Goal: Information Seeking & Learning: Understand process/instructions

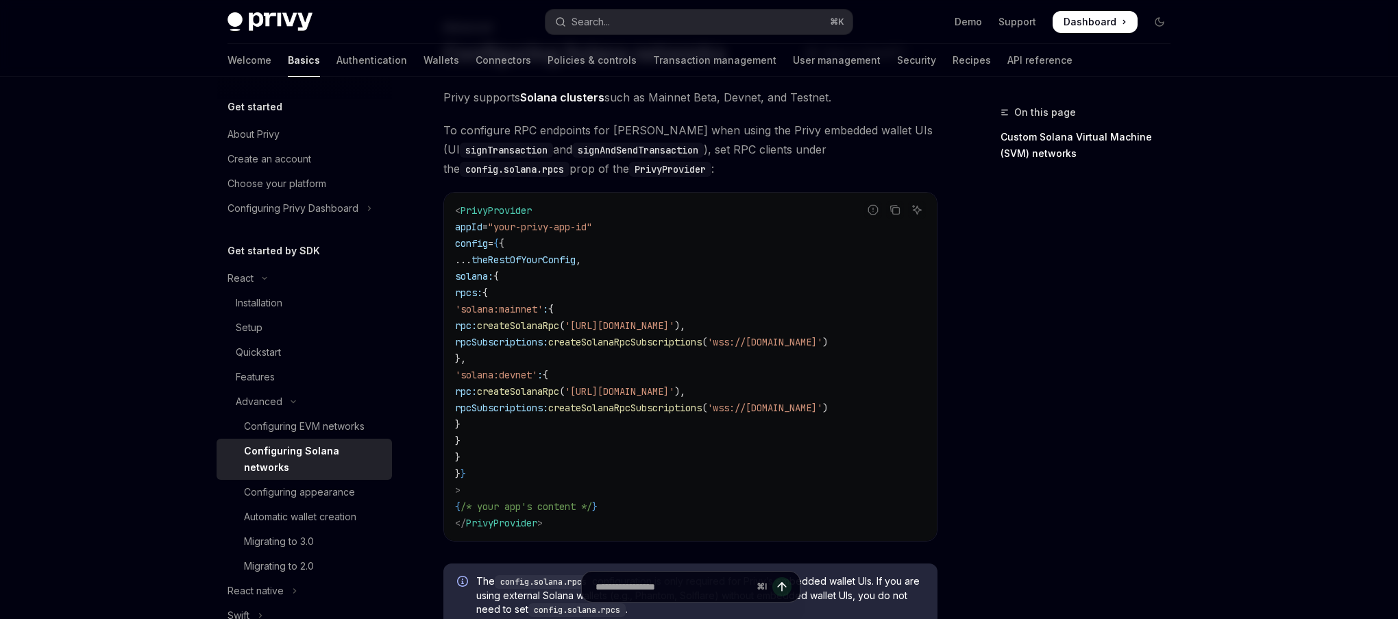
scroll to position [1, 0]
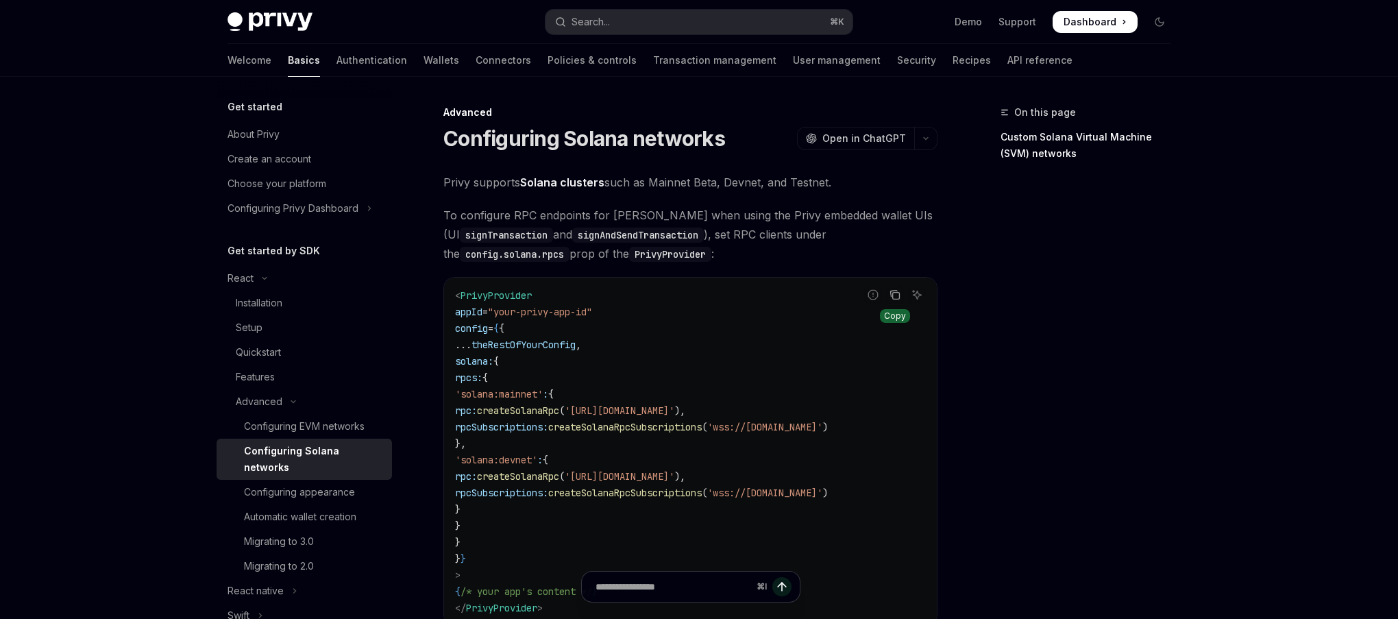
click at [899, 296] on icon "Copy the contents from the code block" at bounding box center [896, 296] width 7 height 7
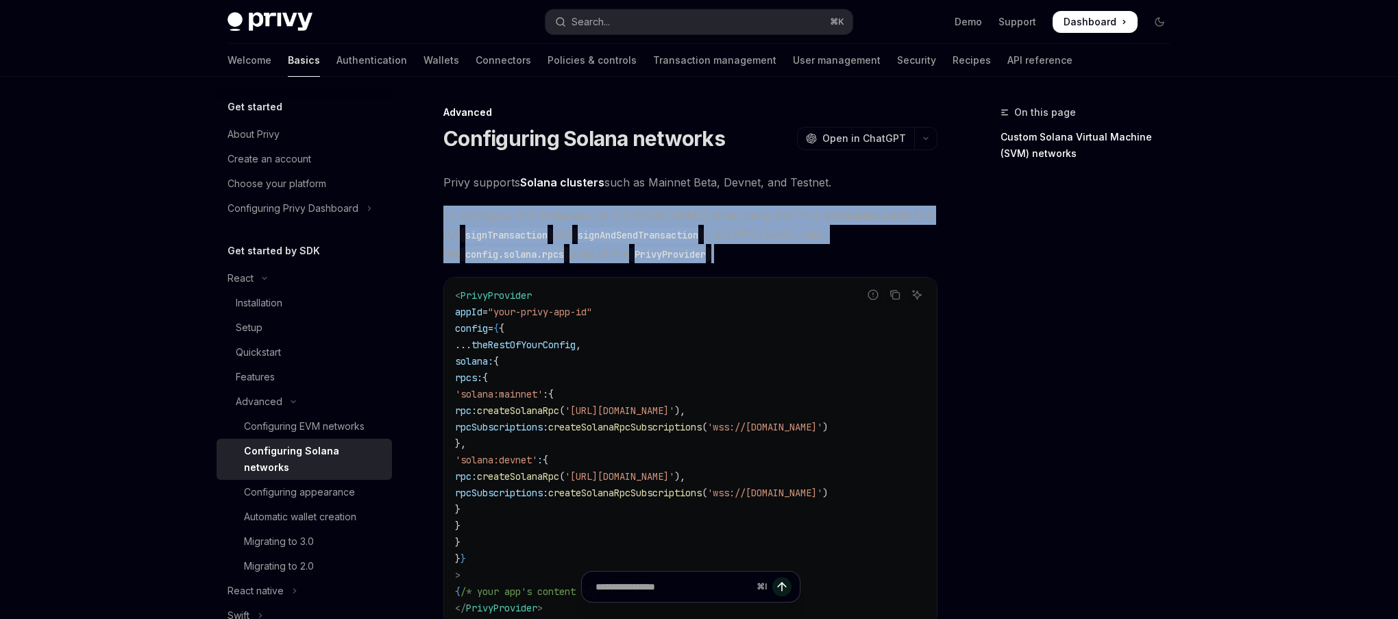
drag, startPoint x: 436, startPoint y: 209, endPoint x: 717, endPoint y: 256, distance: 285.0
copy span "To configure RPC endpoints for [PERSON_NAME] when using the Privy embedded wall…"
click at [896, 298] on icon "Copy the contents from the code block" at bounding box center [895, 294] width 11 height 11
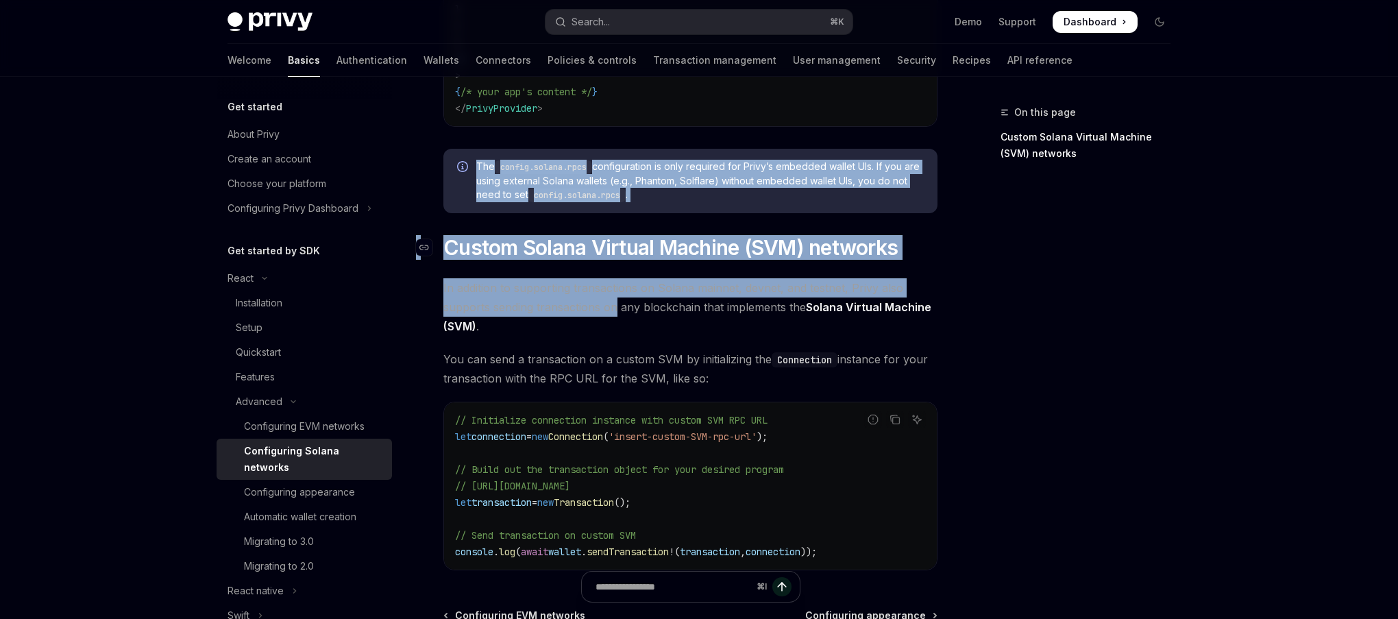
scroll to position [521, 0]
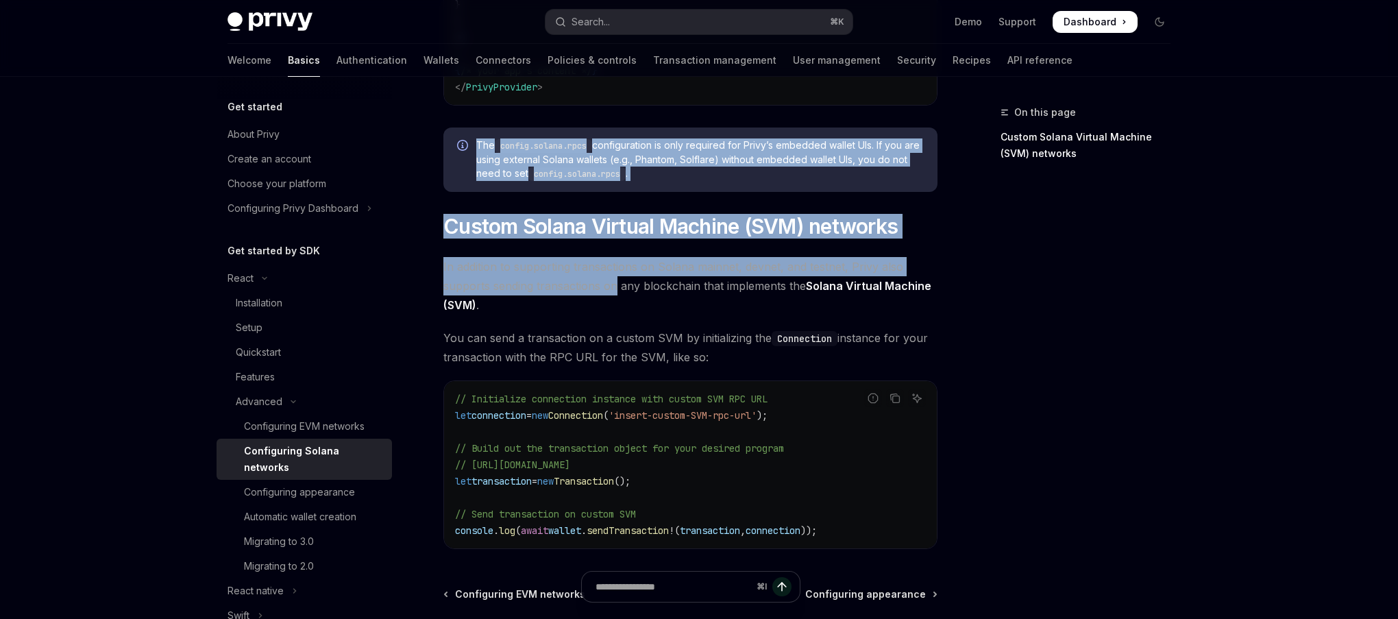
drag, startPoint x: 450, startPoint y: 226, endPoint x: 718, endPoint y: 356, distance: 297.4
click at [718, 356] on div "Privy supports Solana clusters such as Mainnet Beta, Devnet, and Testnet. To co…" at bounding box center [691, 100] width 494 height 897
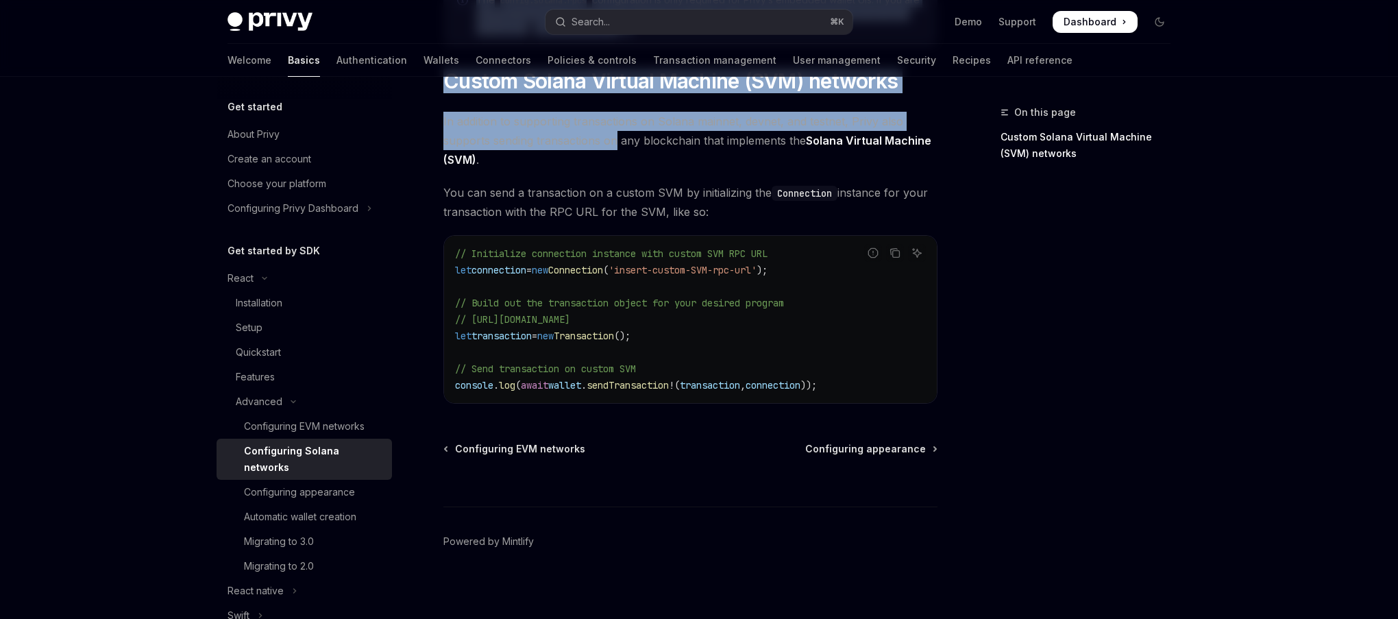
scroll to position [677, 0]
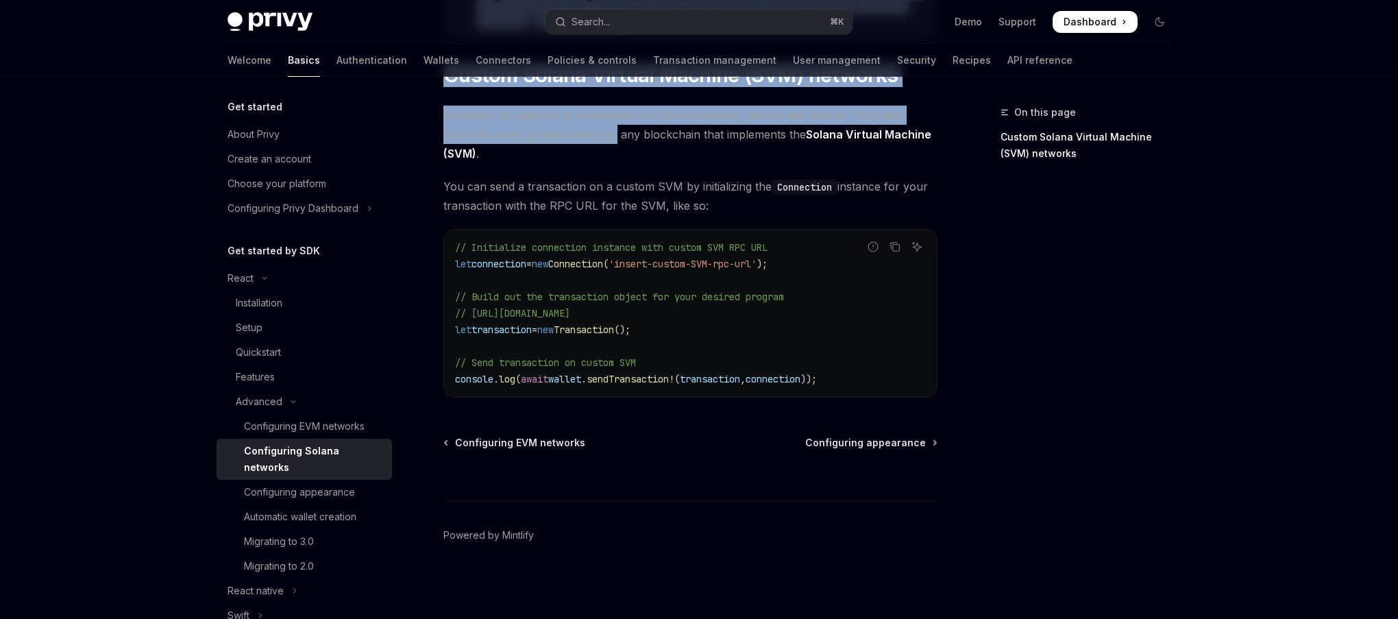
copy div "The config.solana.rpcs configuration is only required for Privy’s embedded wall…"
click at [887, 243] on button "Copy the contents from the code block" at bounding box center [895, 247] width 18 height 18
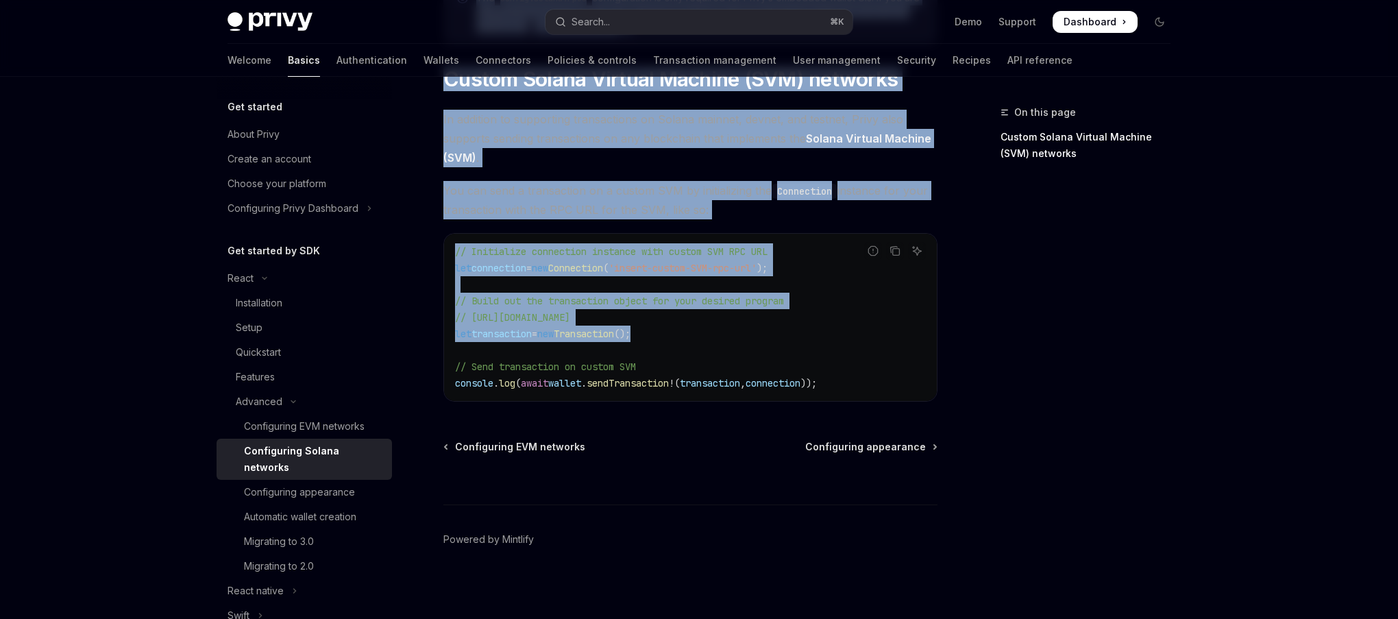
scroll to position [677, 0]
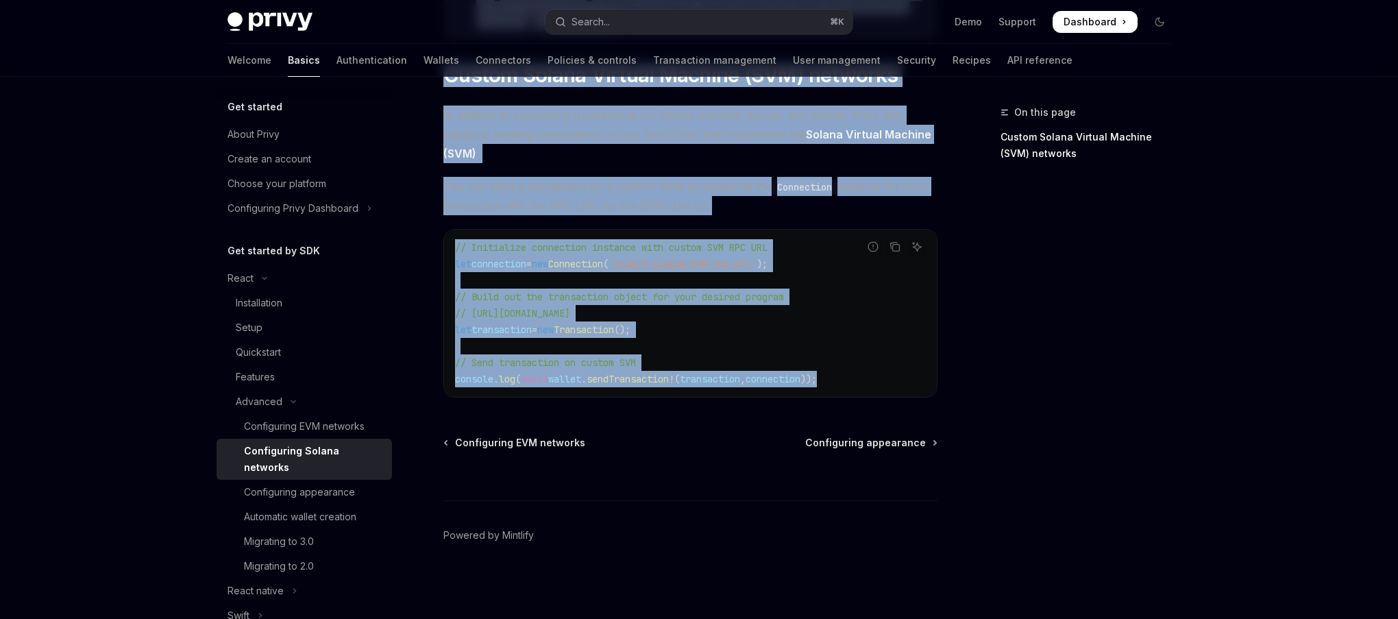
drag, startPoint x: 442, startPoint y: 181, endPoint x: 891, endPoint y: 385, distance: 492.7
click at [891, 385] on div "Advanced Configuring Solana networks OpenAI Open in ChatGPT OpenAI Open in Chat…" at bounding box center [562, 25] width 757 height 1187
copy div "Privy supports Solana clusters such as Mainnet Beta, Devnet, and Testnet. To co…"
